Goal: Transaction & Acquisition: Purchase product/service

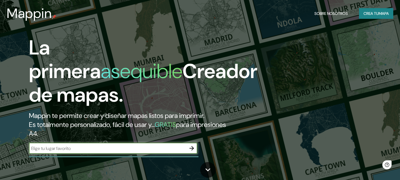
scroll to position [28, 0]
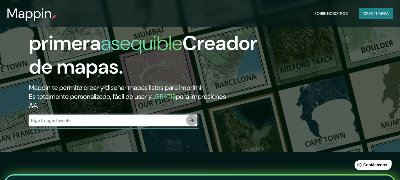
click at [194, 119] on icon "button" at bounding box center [192, 120] width 7 height 7
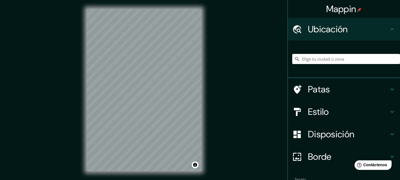
click at [361, 115] on h4 "Estilo" at bounding box center [348, 111] width 81 height 11
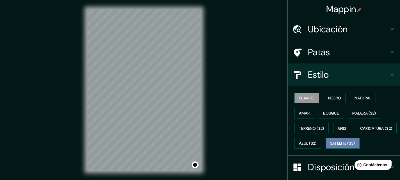
click at [330, 146] on font "Satélite ($3)" at bounding box center [342, 143] width 25 height 5
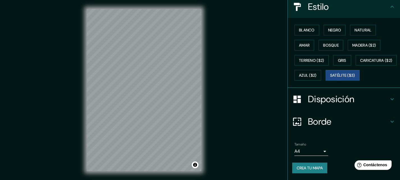
click at [352, 102] on h4 "Disposición" at bounding box center [348, 99] width 81 height 11
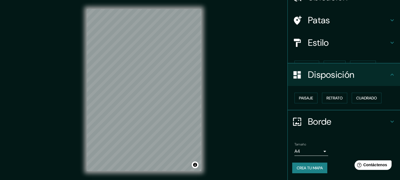
scroll to position [22, 0]
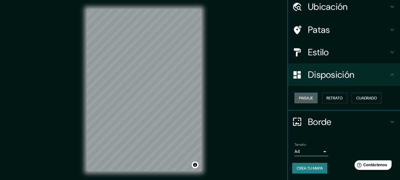
click at [307, 99] on font "Paisaje" at bounding box center [306, 98] width 14 height 5
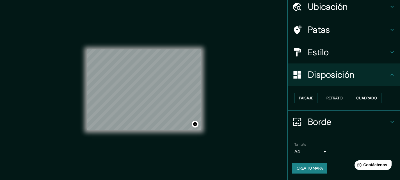
click at [335, 101] on font "Retrato" at bounding box center [335, 98] width 16 height 5
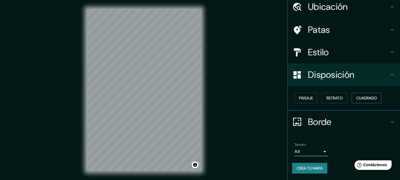
click at [358, 101] on font "Cuadrado" at bounding box center [367, 98] width 21 height 5
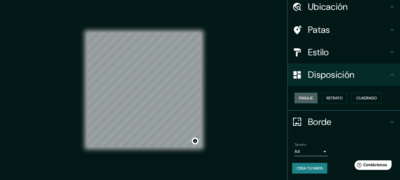
click at [302, 100] on font "Paisaje" at bounding box center [306, 98] width 14 height 5
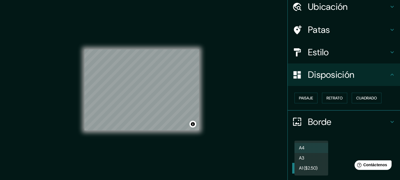
click at [311, 153] on body "Mappin Ubicación Patas Estilo Disposición Paisaje Retrato Cuadrado Borde Elige …" at bounding box center [200, 90] width 400 height 180
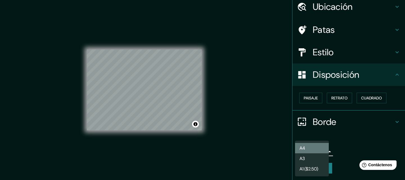
click at [318, 152] on li "A4" at bounding box center [312, 148] width 34 height 10
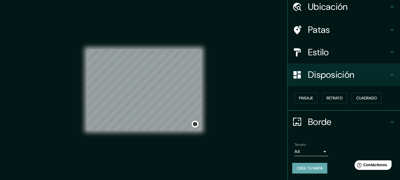
click at [310, 170] on font "Crea tu mapa" at bounding box center [310, 168] width 26 height 5
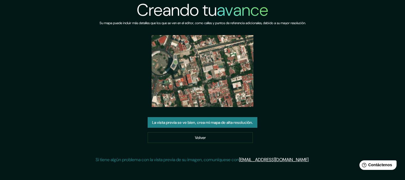
click at [201, 124] on font "La vista previa se ve bien, crea mi mapa de alta resolución." at bounding box center [202, 122] width 101 height 5
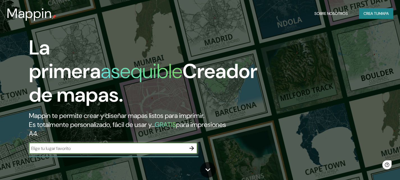
click at [157, 149] on input "text" at bounding box center [107, 148] width 157 height 6
type input "[GEOGRAPHIC_DATA]"
click at [193, 148] on icon "button" at bounding box center [192, 148] width 4 height 4
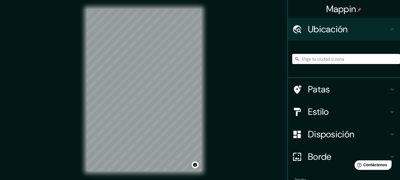
click at [330, 138] on font "Disposición" at bounding box center [331, 134] width 46 height 12
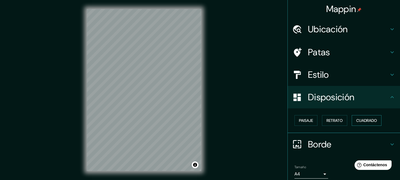
click at [365, 116] on button "Cuadrado" at bounding box center [367, 120] width 30 height 11
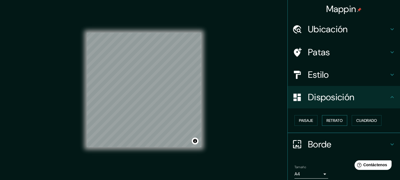
click at [319, 120] on div "Paisaje Retrato Cuadrado" at bounding box center [347, 120] width 108 height 15
click at [327, 120] on font "Retrato" at bounding box center [335, 120] width 16 height 5
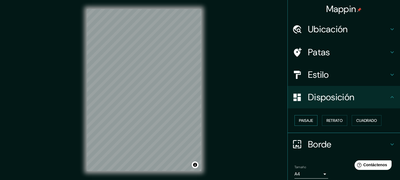
click at [301, 121] on font "Paisaje" at bounding box center [306, 120] width 14 height 5
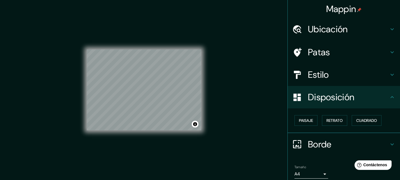
click at [362, 75] on h4 "Estilo" at bounding box center [348, 74] width 81 height 11
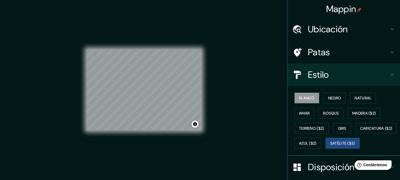
click at [330, 147] on font "Satélite ($3)" at bounding box center [342, 143] width 25 height 7
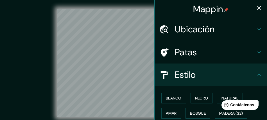
drag, startPoint x: 404, startPoint y: 2, endPoint x: 23, endPoint y: 55, distance: 384.8
click at [23, 55] on div "© Mapbox © OpenStreetMap Improve this map © Maxar" at bounding box center [133, 63] width 240 height 108
